Goal: Obtain resource: Download file/media

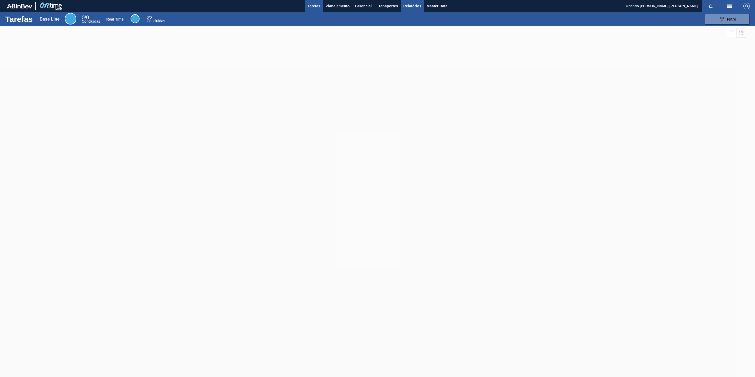
click at [404, 7] on span "Relatórios" at bounding box center [412, 6] width 18 height 6
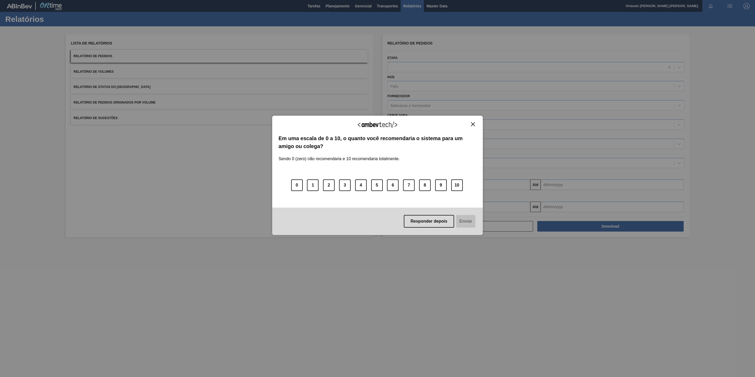
click at [474, 122] on button "Close" at bounding box center [472, 124] width 7 height 4
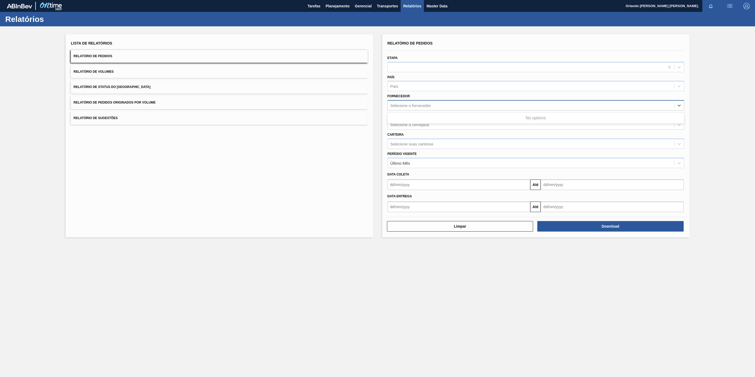
click at [442, 108] on div "Selecione o fornecedor" at bounding box center [531, 106] width 286 height 8
paste input "296630"
type input "296630"
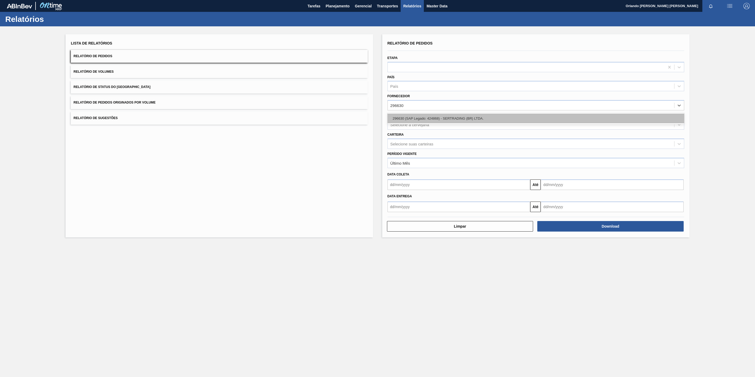
click at [449, 121] on div "296630 (SAP Legado: 424868) - SERTRADING (BR) LTDA." at bounding box center [535, 118] width 297 height 10
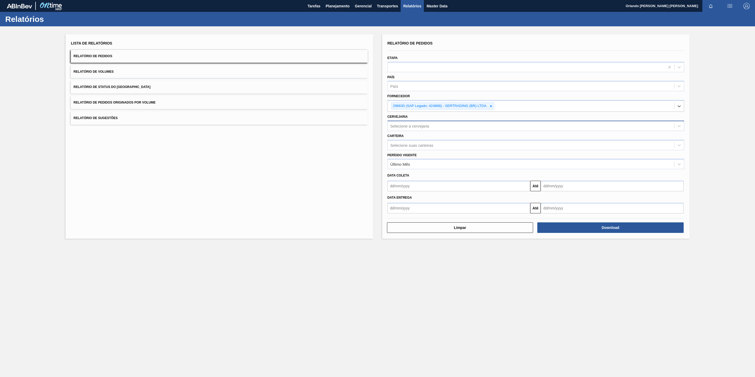
click at [432, 127] on div "Selecione a cervejaria" at bounding box center [531, 126] width 286 height 8
type input "re"
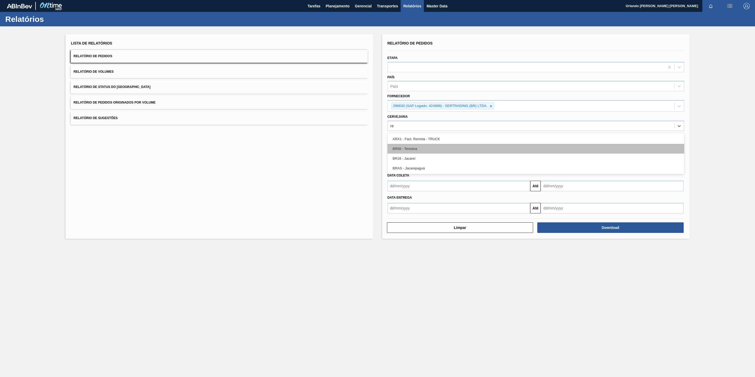
click at [452, 150] on div "BR08 - Teresina" at bounding box center [535, 149] width 297 height 10
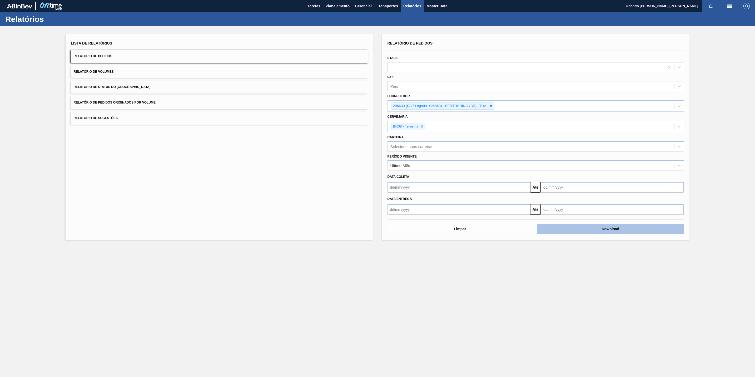
click at [588, 226] on button "Download" at bounding box center [610, 228] width 146 height 11
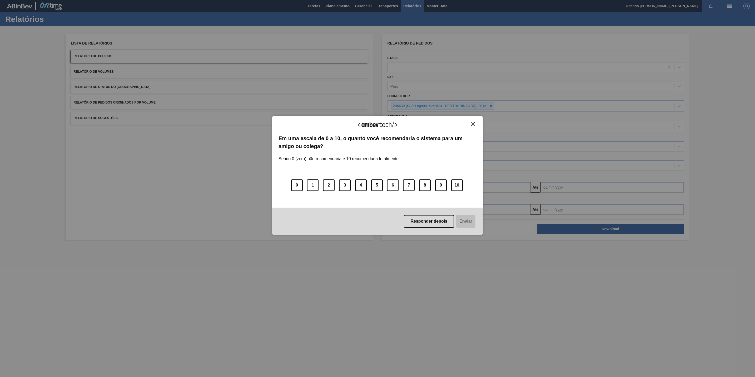
click at [472, 123] on img "Close" at bounding box center [473, 124] width 4 height 4
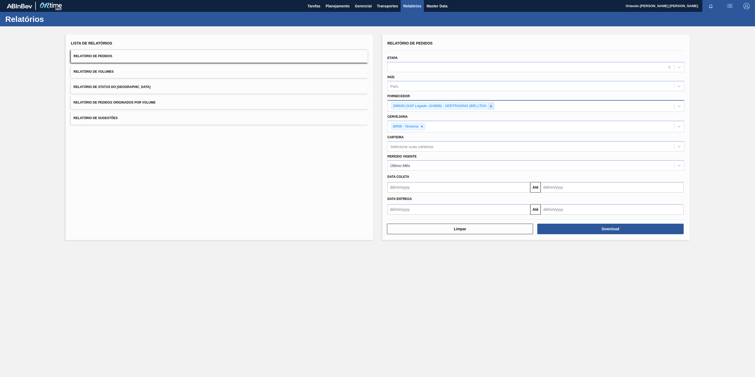
click at [490, 107] on icon at bounding box center [491, 106] width 4 height 4
paste input "327858"
type input "327858"
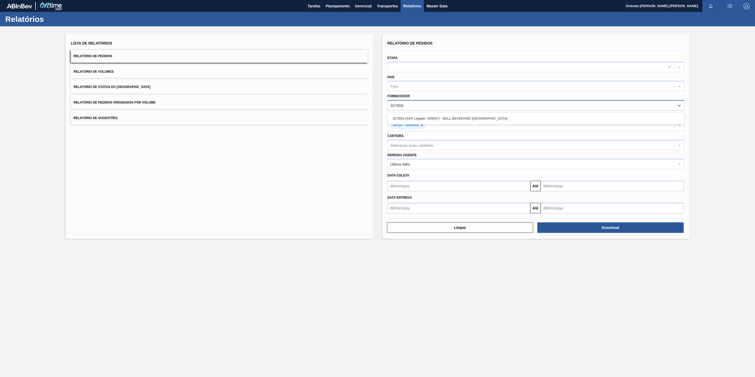
click at [419, 118] on div "327858 (SAP Legado: 459047) - BALL BEVERAGE [GEOGRAPHIC_DATA]" at bounding box center [535, 118] width 297 height 10
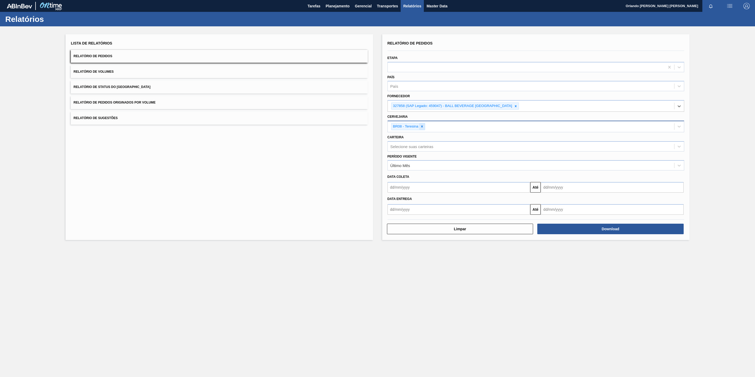
click at [425, 126] on div at bounding box center [422, 126] width 6 height 7
paste input "BR09"
type input "BR09"
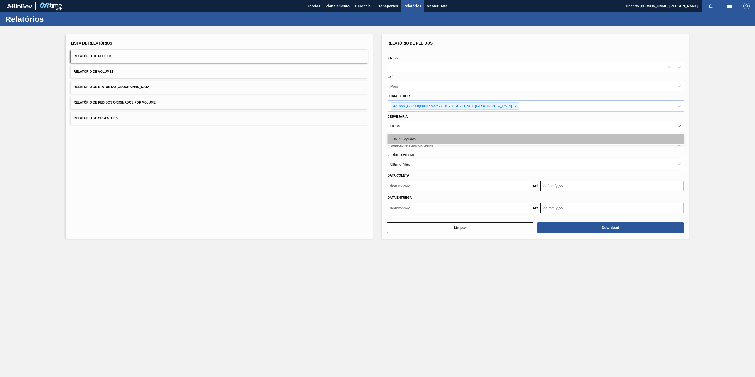
click at [424, 139] on div "BR09 - Agudos" at bounding box center [535, 139] width 297 height 10
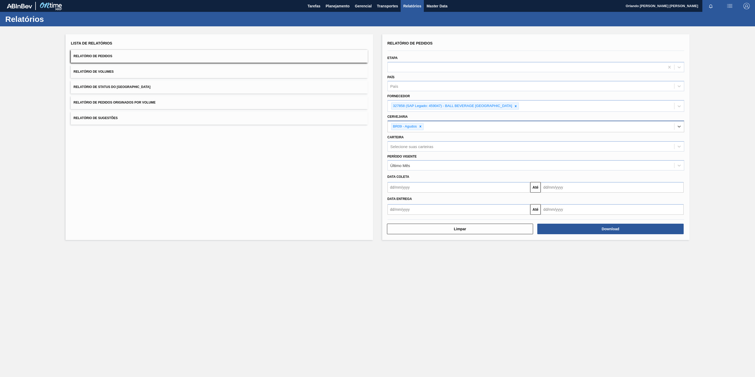
click at [552, 318] on main "Tarefas Planejamento Gerencial Transportes Relatórios Master Data Orlando [PERS…" at bounding box center [377, 188] width 755 height 377
click at [582, 233] on button "Download" at bounding box center [610, 228] width 146 height 11
